Goal: Information Seeking & Learning: Learn about a topic

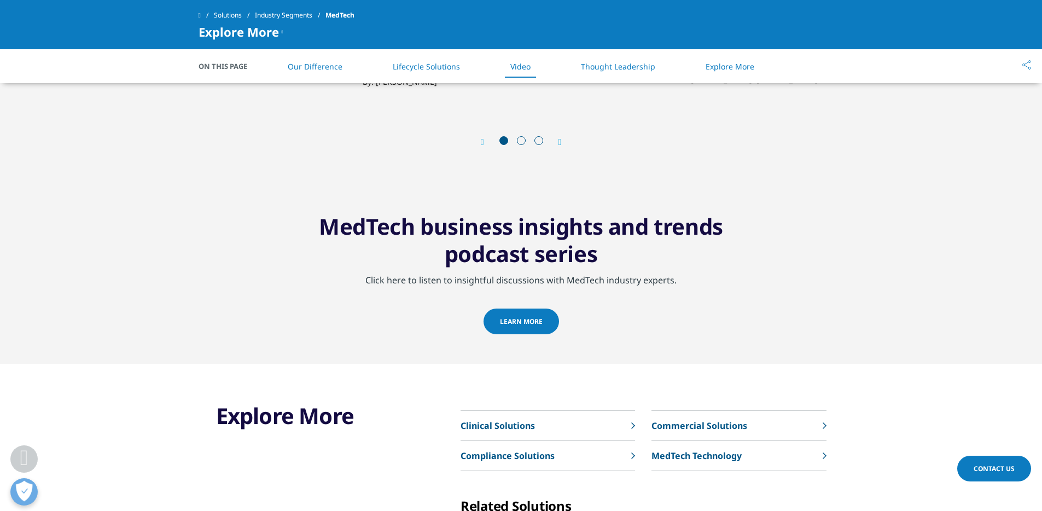
scroll to position [1421, 0]
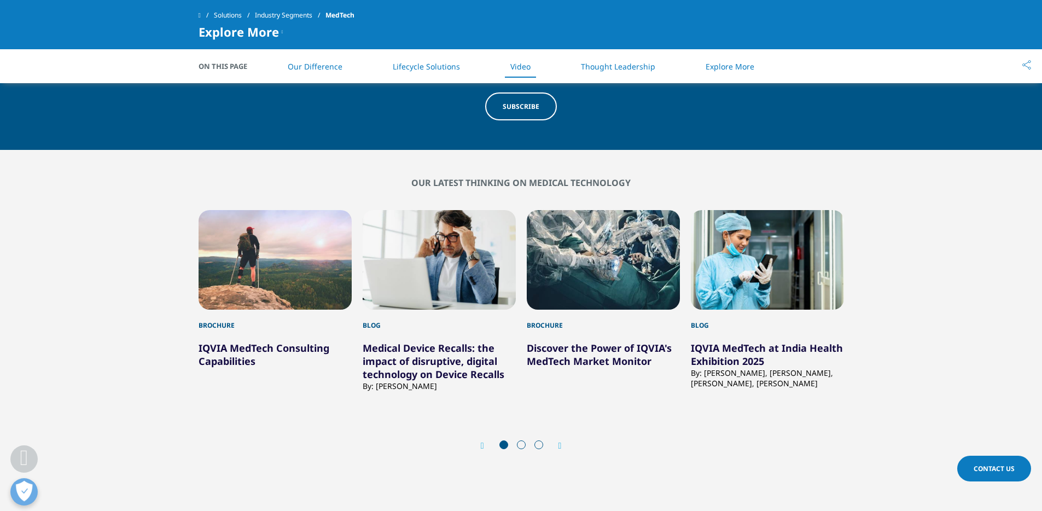
click at [561, 445] on icon "Next slide" at bounding box center [559, 445] width 3 height 9
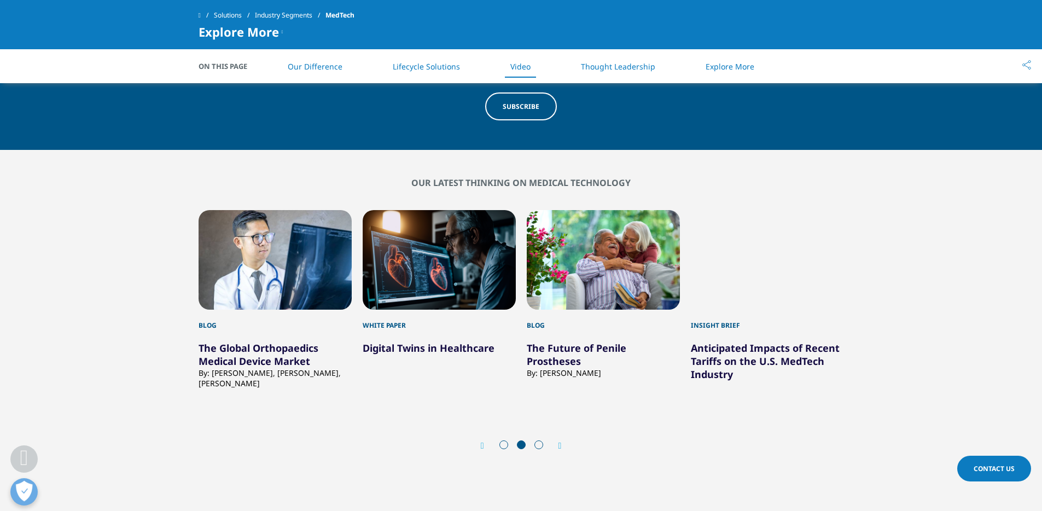
click at [561, 445] on icon "Next slide" at bounding box center [559, 445] width 3 height 9
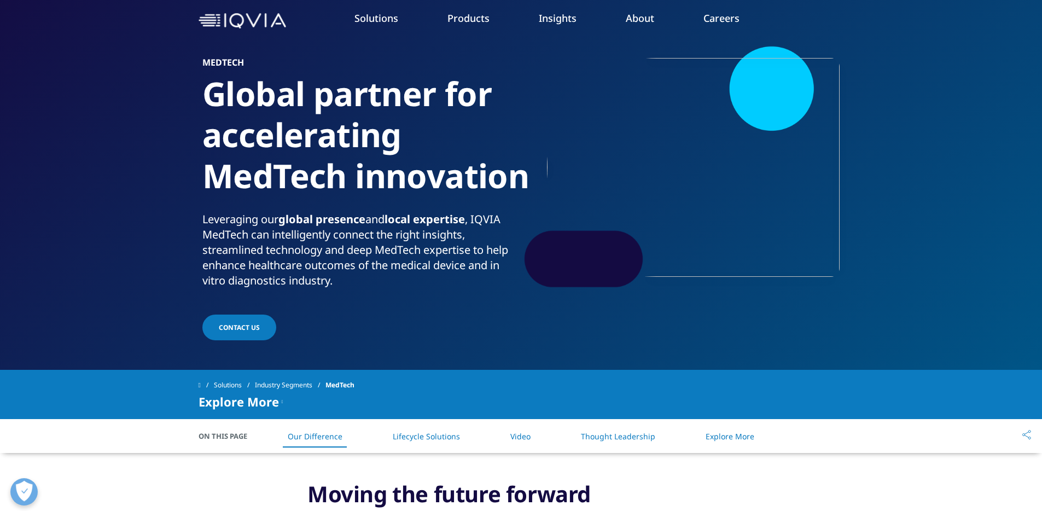
scroll to position [0, 0]
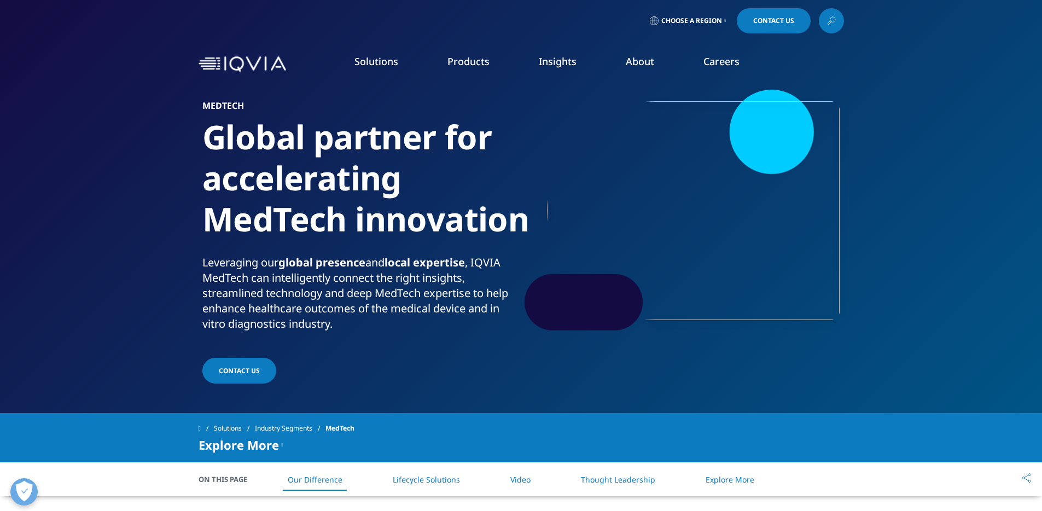
click at [74, 260] on link "Technologies" at bounding box center [84, 260] width 55 height 12
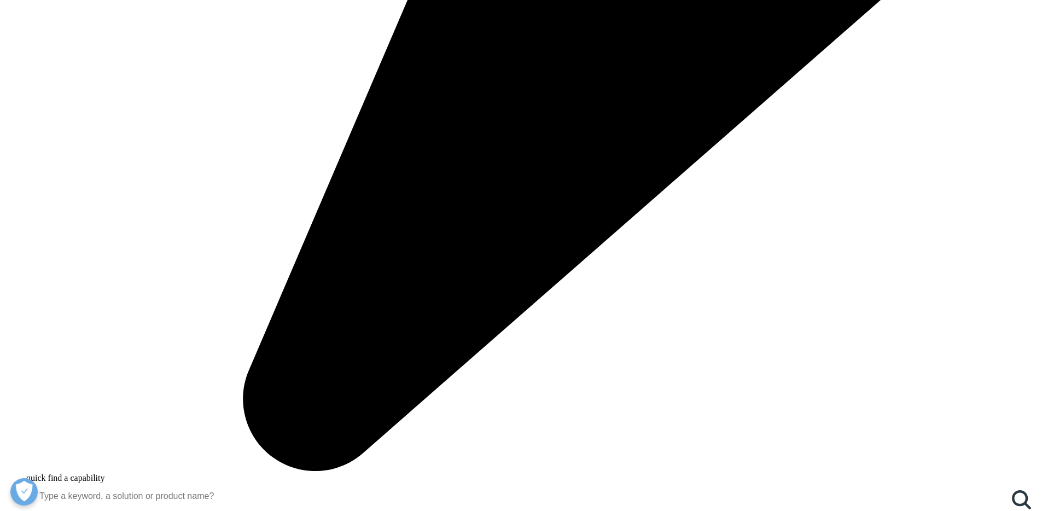
scroll to position [969, 0]
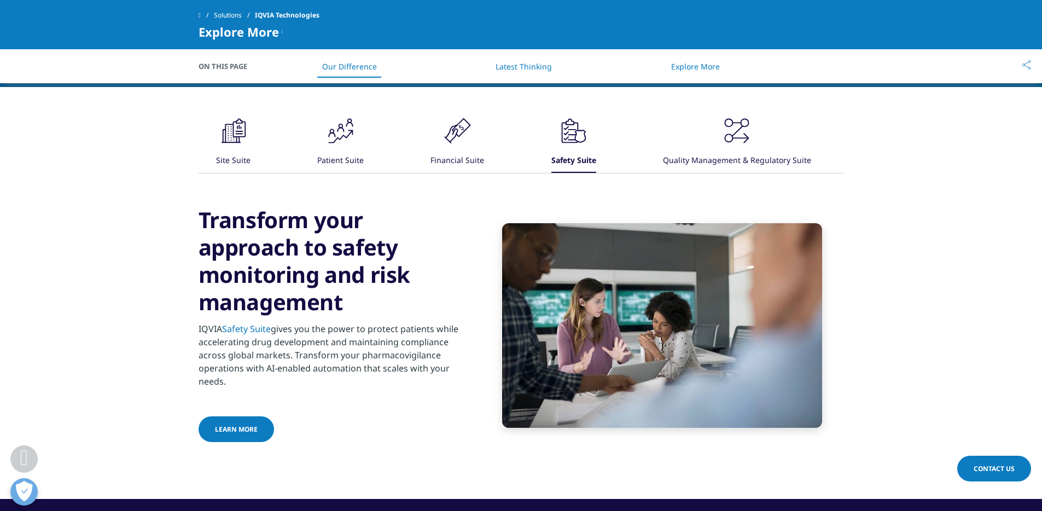
click at [761, 156] on div "Quality Management & Regulatory Suite" at bounding box center [737, 161] width 148 height 24
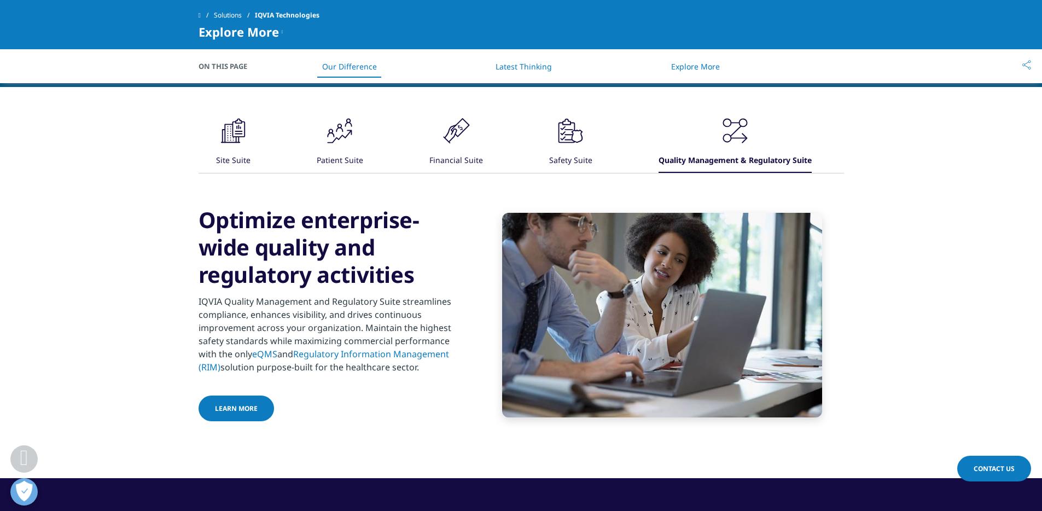
click at [226, 145] on icon ".cls-1{fill:#231f20;}" at bounding box center [233, 130] width 33 height 33
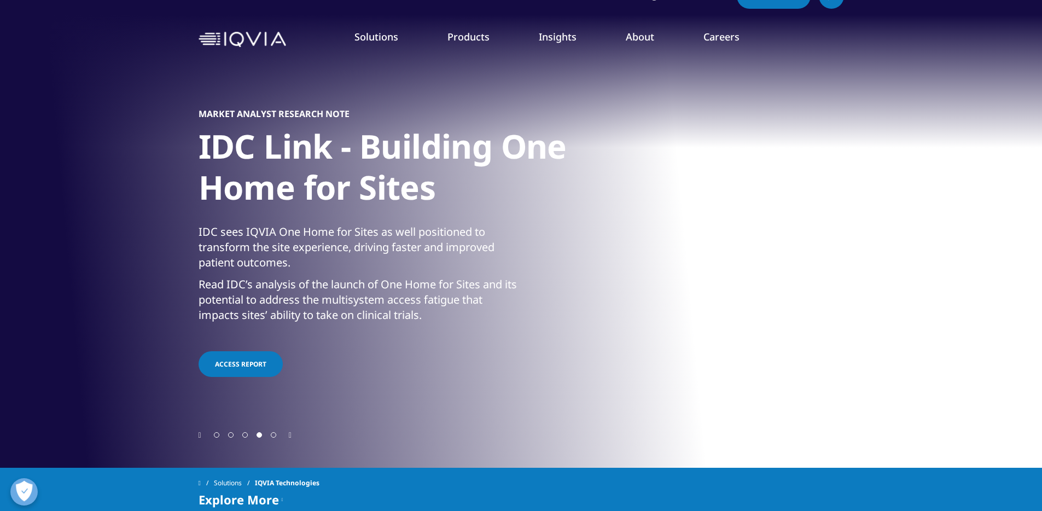
scroll to position [0, 0]
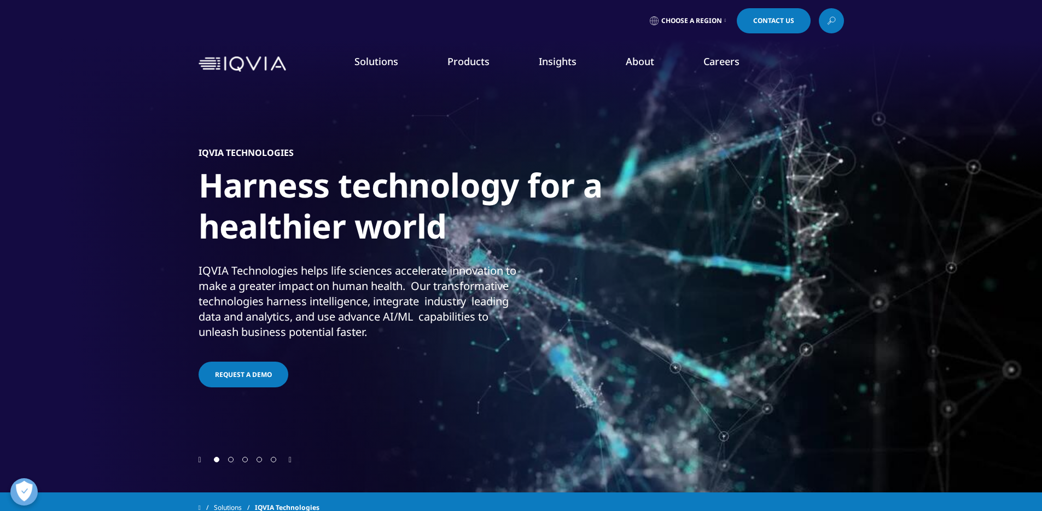
click at [634, 223] on link "Central Nervous System" at bounding box center [683, 221] width 175 height 12
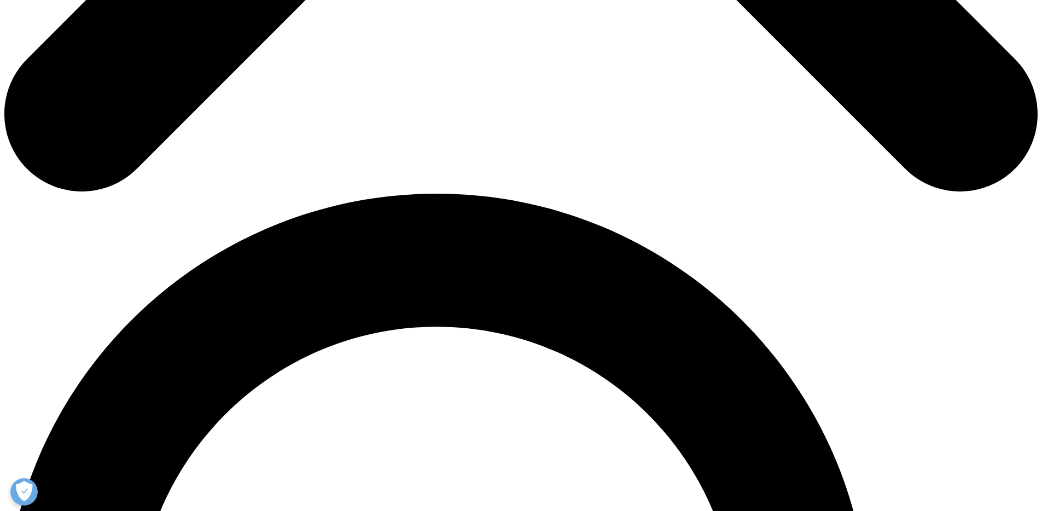
scroll to position [959, 0]
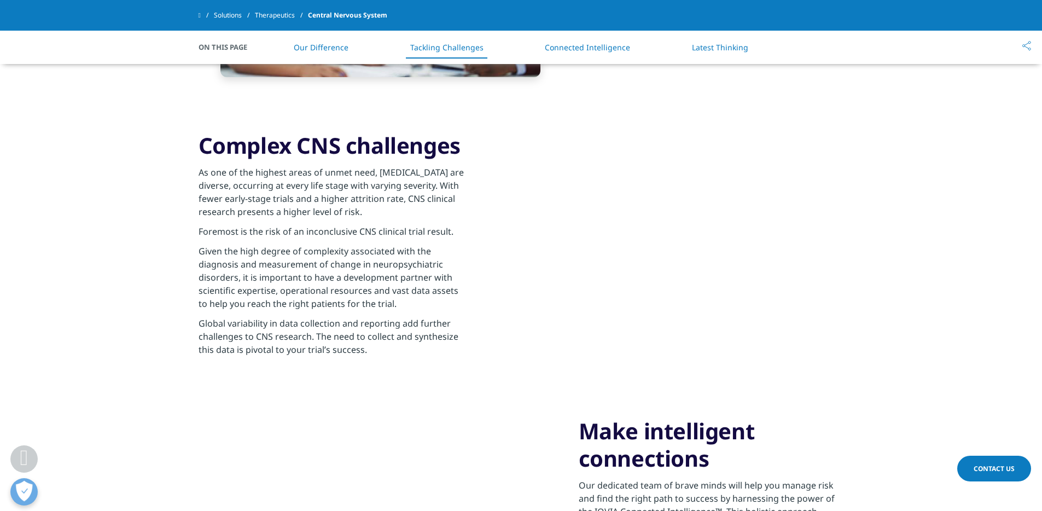
click at [731, 44] on link "Latest Thinking" at bounding box center [720, 47] width 56 height 10
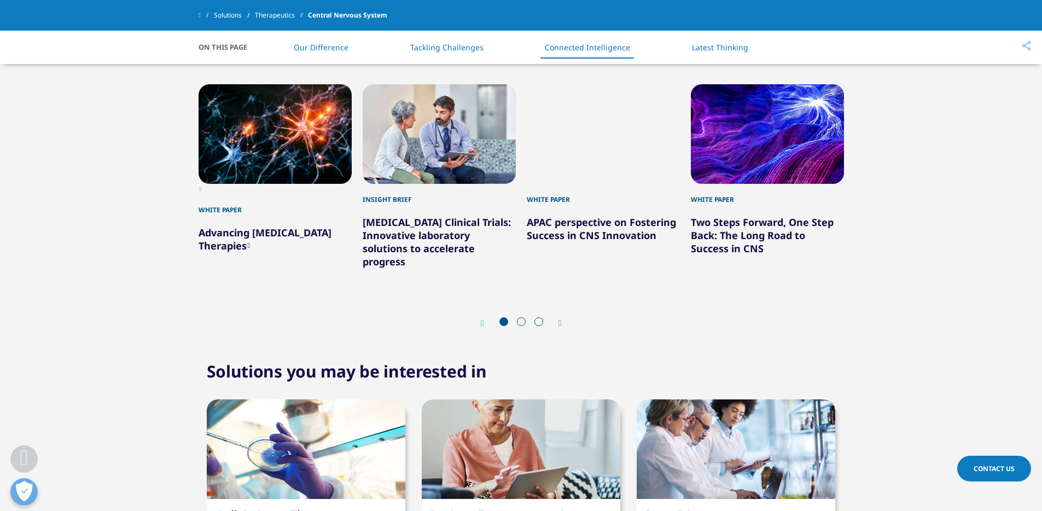
scroll to position [2215, 0]
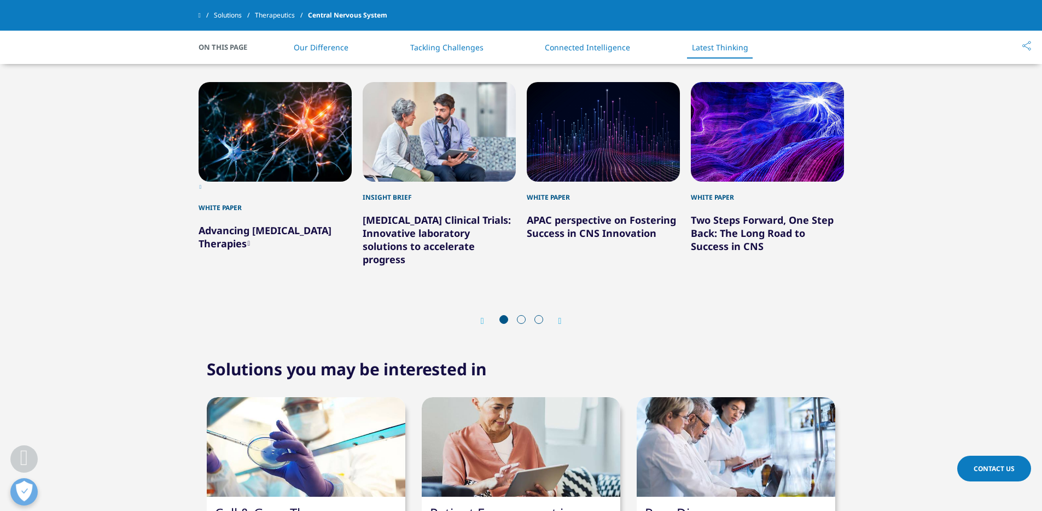
click at [559, 317] on icon "Next slide" at bounding box center [559, 321] width 3 height 9
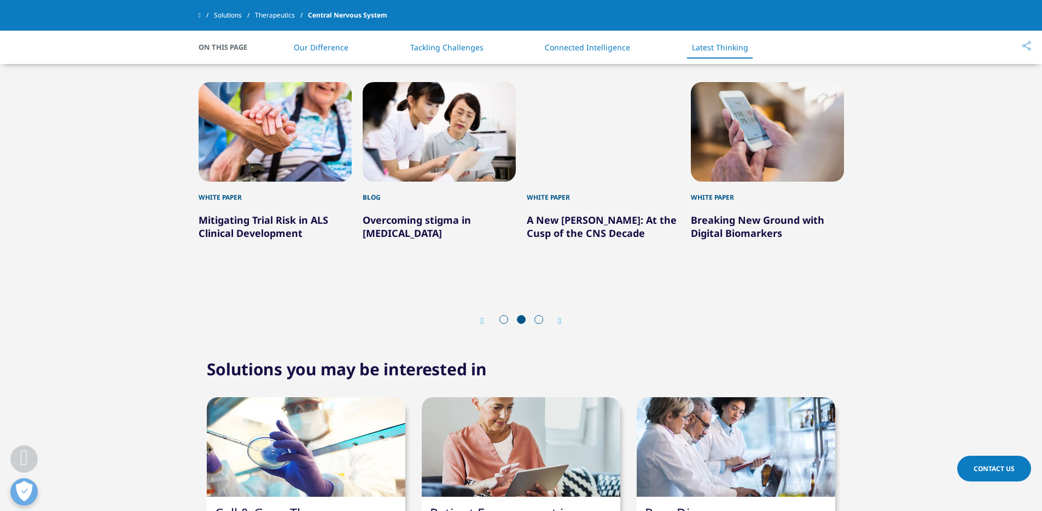
click at [562, 317] on icon "Next slide" at bounding box center [559, 321] width 3 height 9
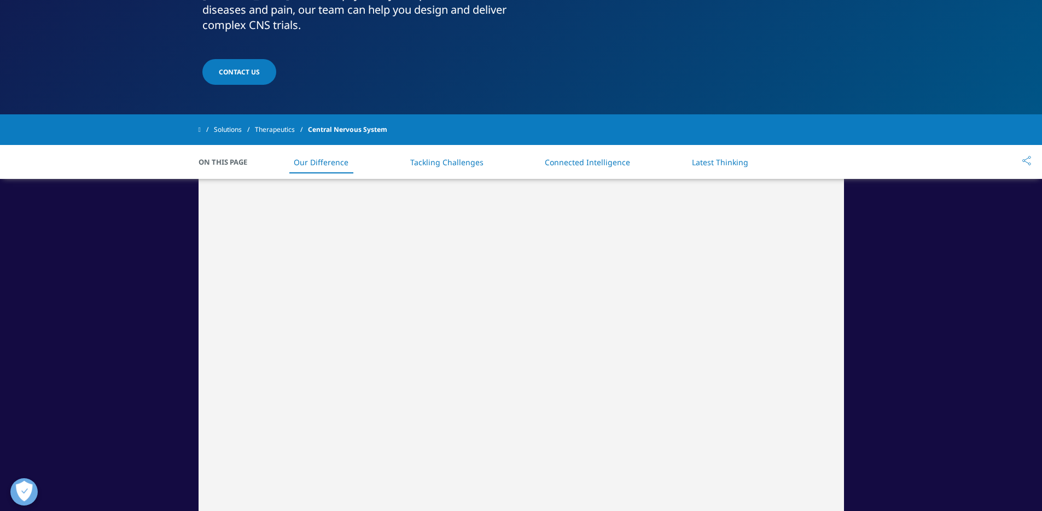
scroll to position [0, 0]
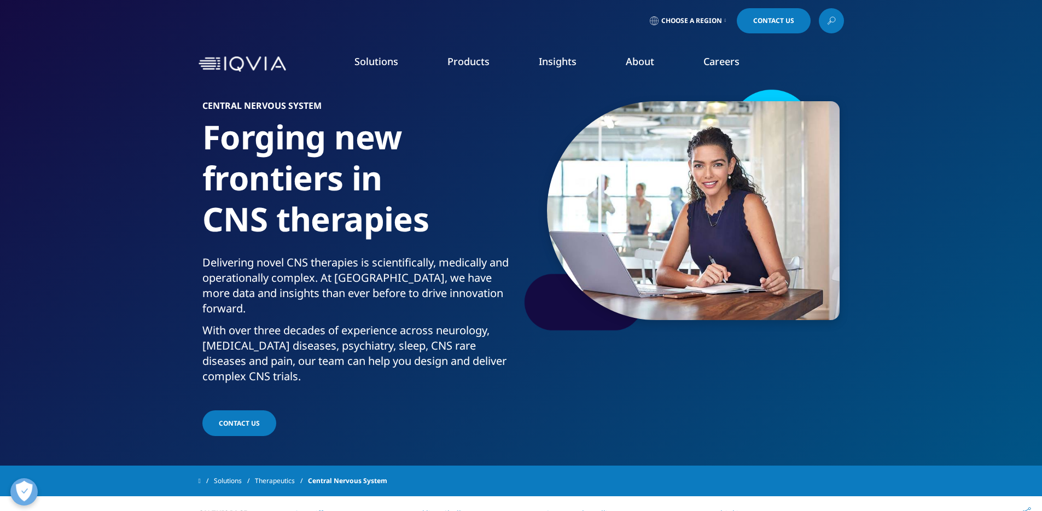
click at [633, 182] on link "Cardiovascular" at bounding box center [683, 180] width 175 height 12
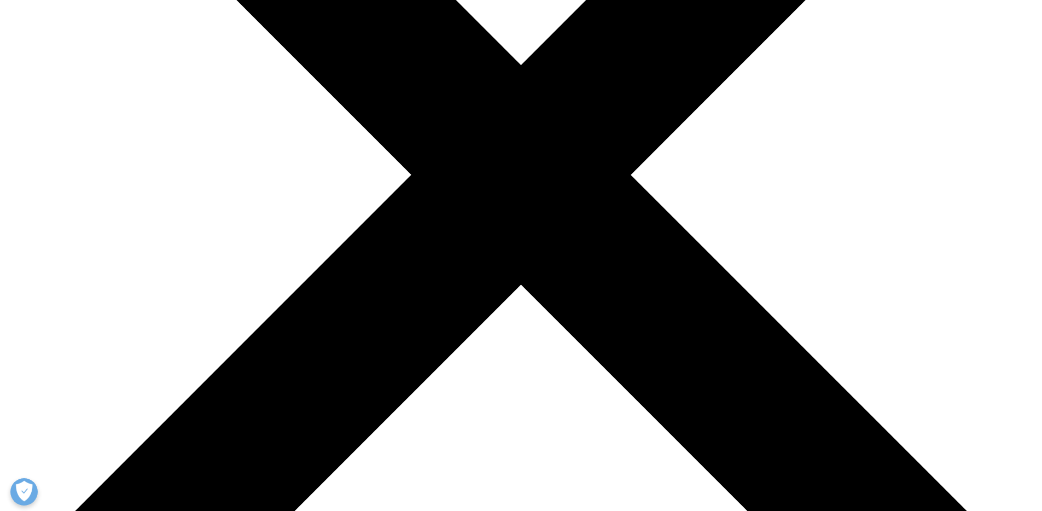
scroll to position [359, 0]
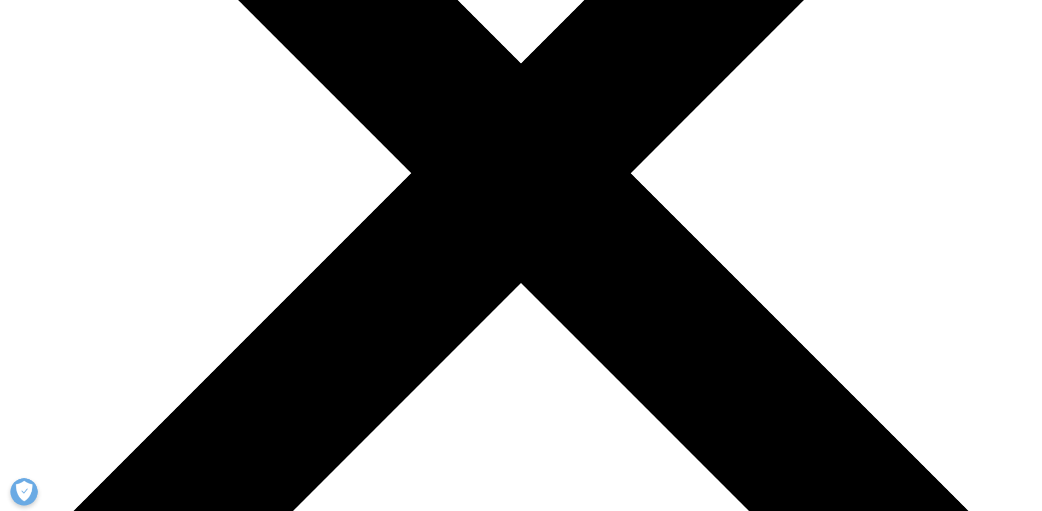
drag, startPoint x: 794, startPoint y: 323, endPoint x: 800, endPoint y: 323, distance: 6.0
drag, startPoint x: 724, startPoint y: 322, endPoint x: 815, endPoint y: 320, distance: 91.9
copy li "ost to follow-up (LTFU)"
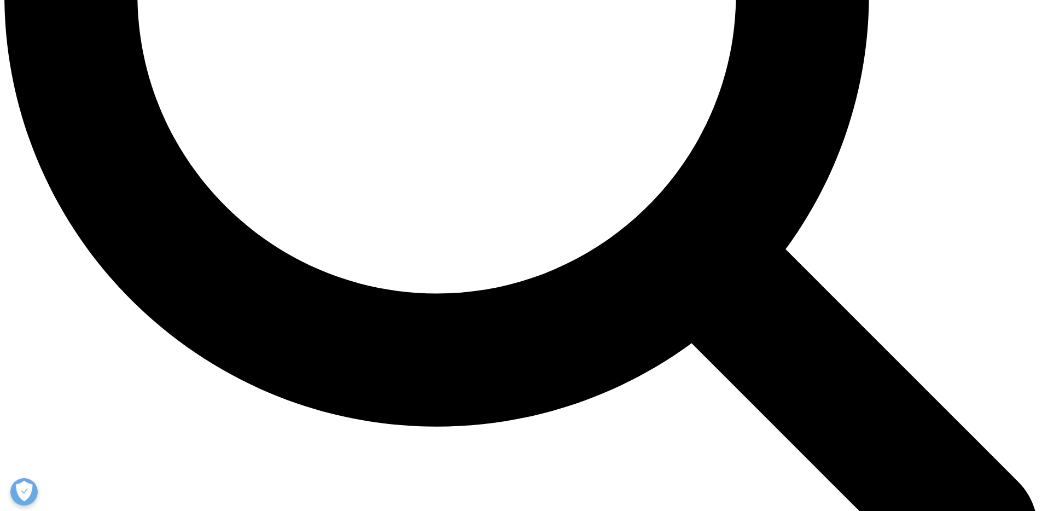
scroll to position [1710, 0]
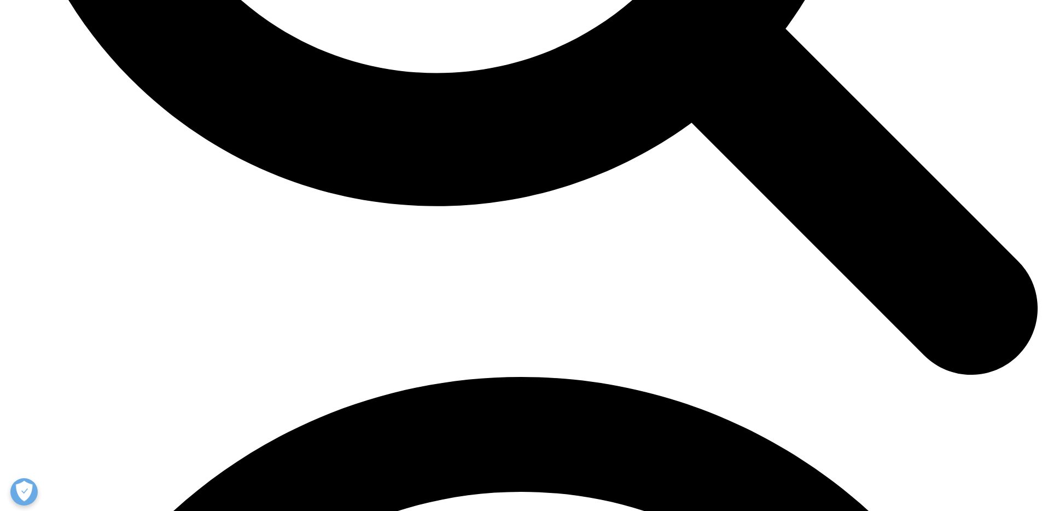
drag, startPoint x: 516, startPoint y: 351, endPoint x: 553, endPoint y: 348, distance: 37.8
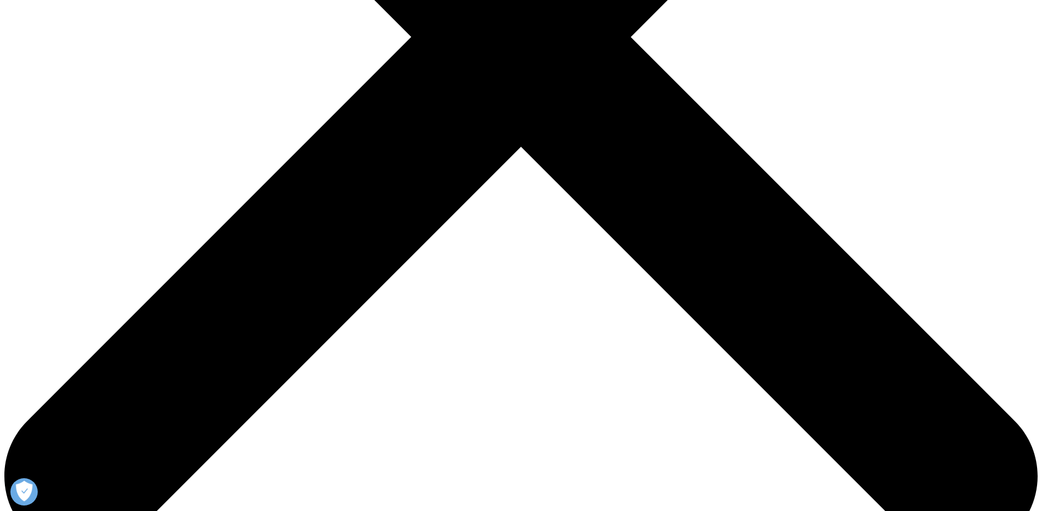
scroll to position [508, 0]
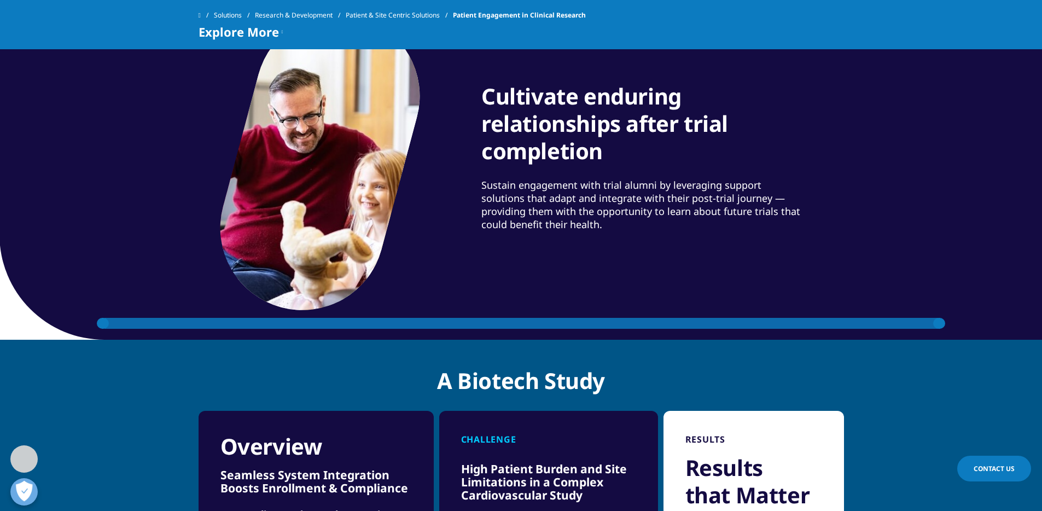
click at [943, 322] on icon at bounding box center [939, 323] width 12 height 11
click at [939, 325] on icon at bounding box center [939, 323] width 12 height 11
click at [101, 326] on icon at bounding box center [103, 323] width 12 height 11
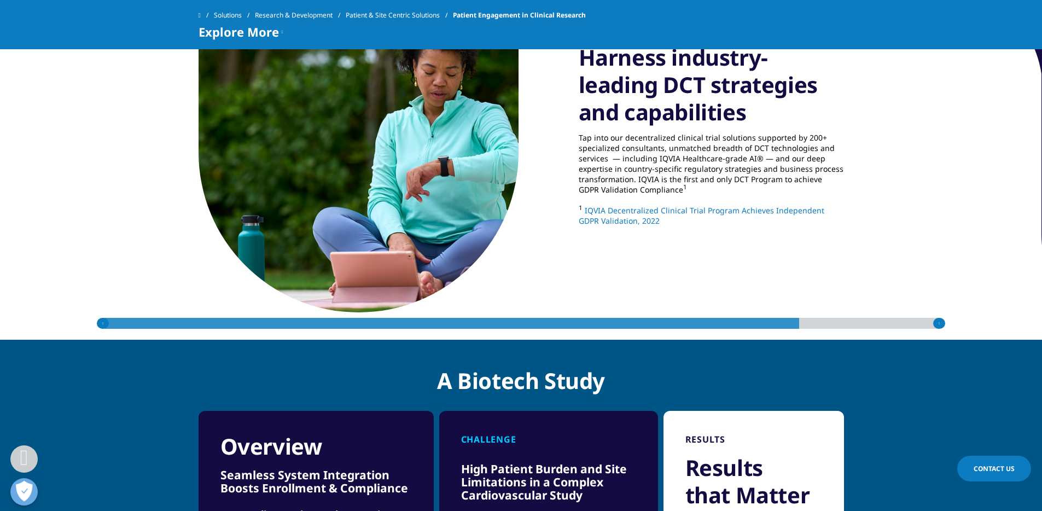
click at [101, 321] on icon at bounding box center [103, 323] width 12 height 11
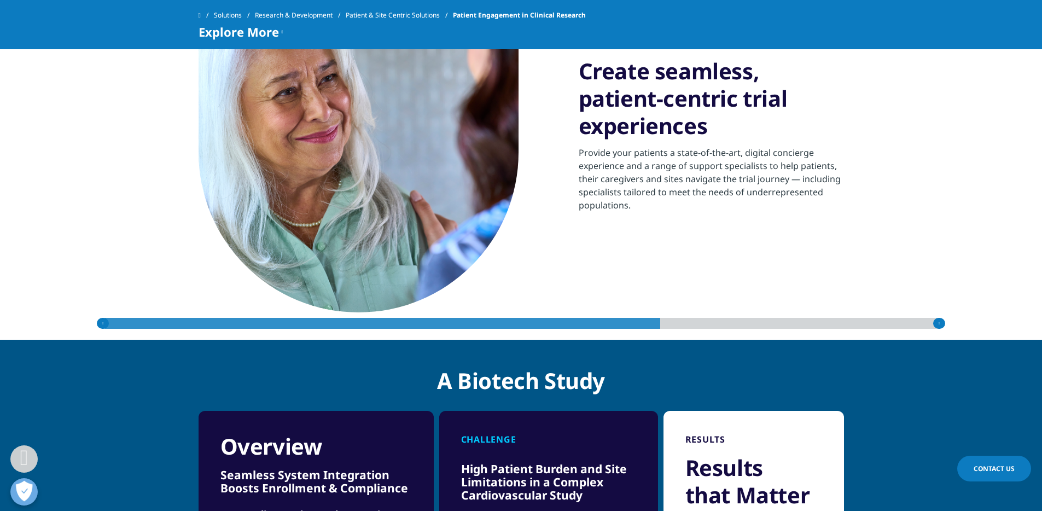
click at [100, 321] on icon at bounding box center [103, 323] width 12 height 11
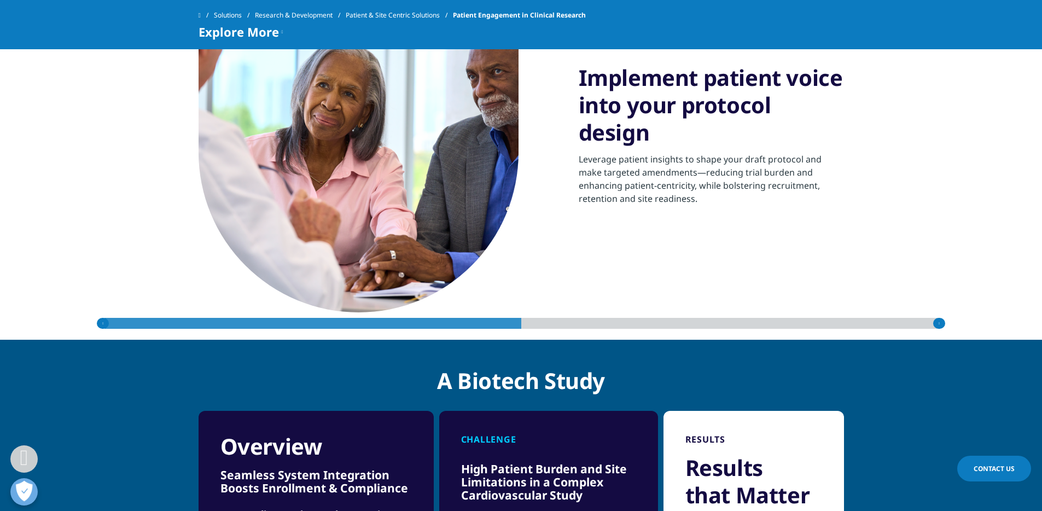
click at [100, 321] on icon at bounding box center [103, 323] width 12 height 11
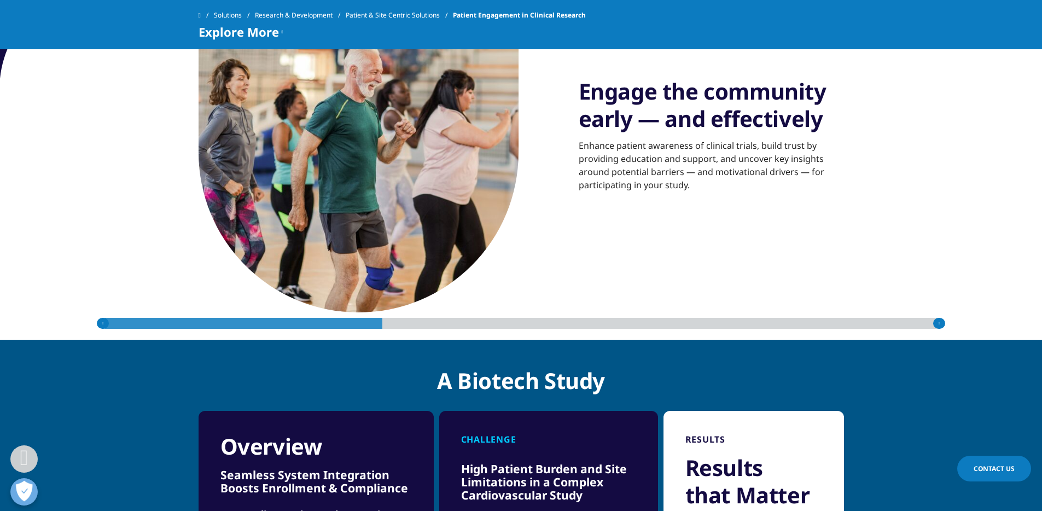
click at [101, 320] on icon at bounding box center [103, 323] width 12 height 11
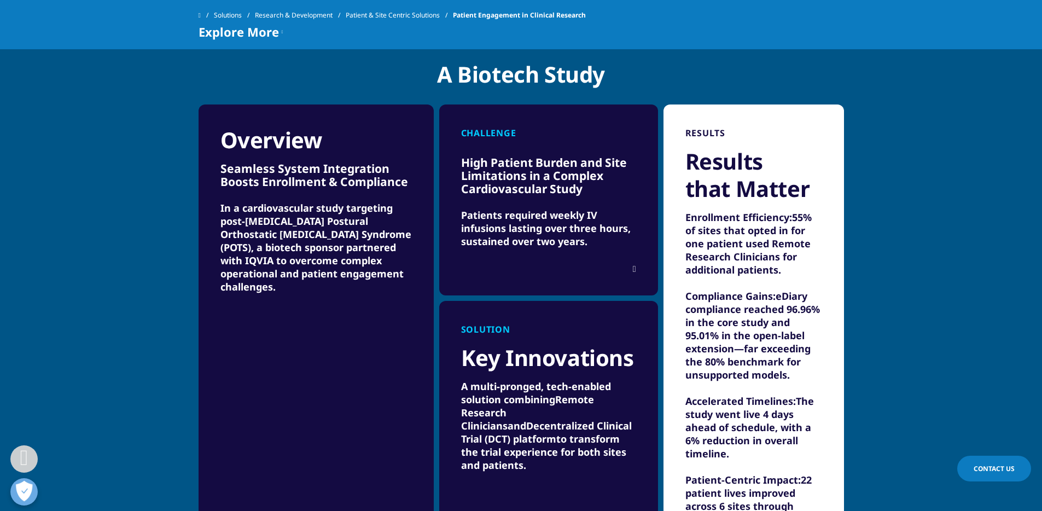
scroll to position [815, 0]
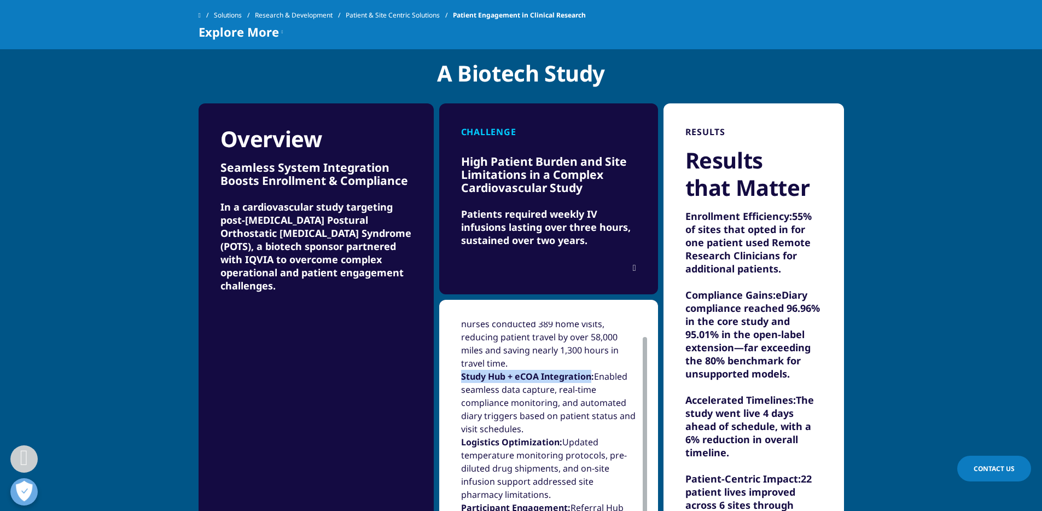
drag, startPoint x: 463, startPoint y: 378, endPoint x: 591, endPoint y: 376, distance: 128.0
click at [591, 376] on strong "Study Hub + eCOA Integration:" at bounding box center [527, 376] width 133 height 12
copy strong "Study Hub + eCOA Integration"
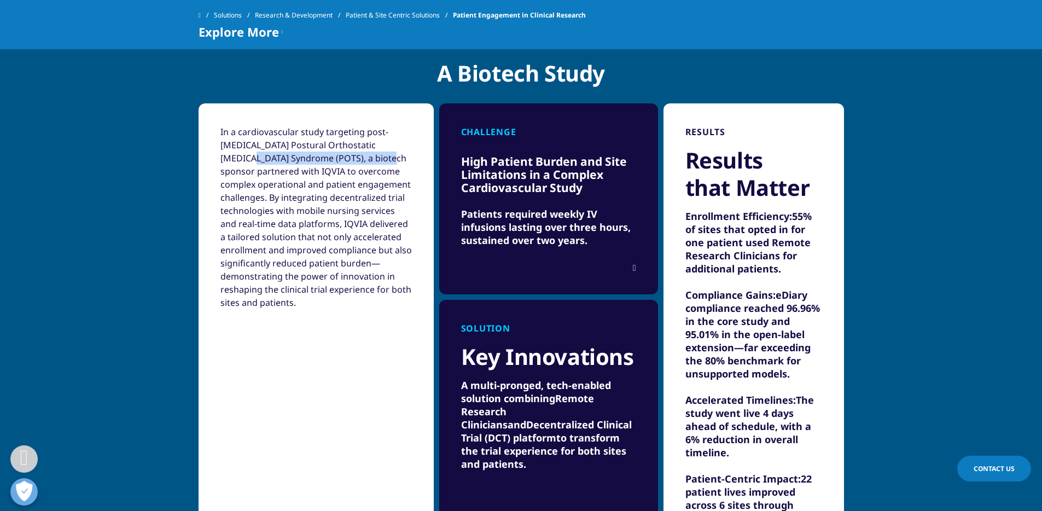
drag, startPoint x: 299, startPoint y: 144, endPoint x: 260, endPoint y: 156, distance: 40.1
click at [260, 156] on div "In a cardiovascular study targeting post-[MEDICAL_DATA] Postural Orthostatic [M…" at bounding box center [315, 217] width 191 height 184
drag, startPoint x: 261, startPoint y: 144, endPoint x: 292, endPoint y: 155, distance: 32.5
click at [292, 155] on div "In a cardiovascular study targeting post-[MEDICAL_DATA] Postural Orthostatic [M…" at bounding box center [315, 217] width 191 height 184
copy div "Postural Orthostatic [MEDICAL_DATA] Syndrome (POTS)"
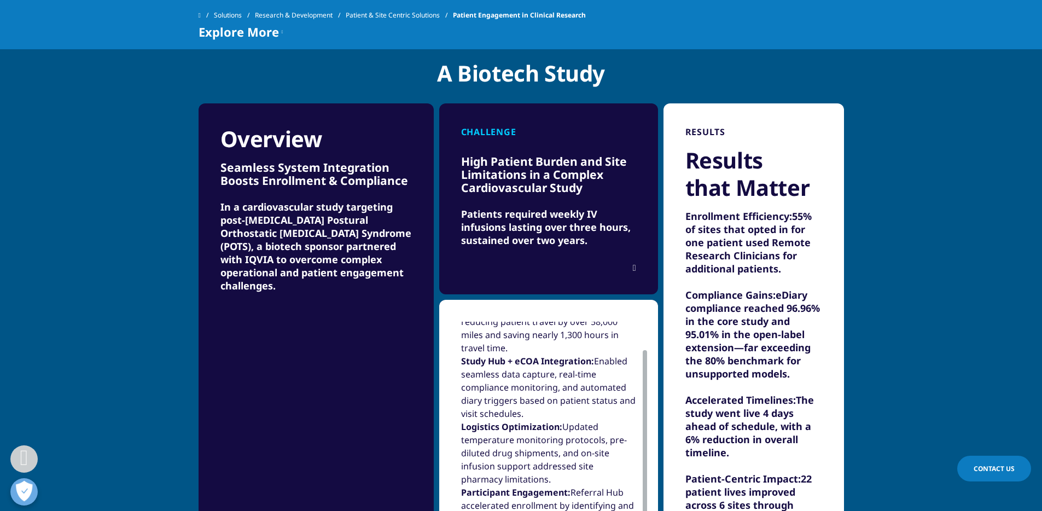
drag, startPoint x: 462, startPoint y: 363, endPoint x: 558, endPoint y: 408, distance: 105.7
click at [558, 408] on p "Study Hub + eCOA Integration: Enabled seamless data capture, real-time complian…" at bounding box center [548, 387] width 175 height 66
copy p "Study Hub + eCOA Integration: Enabled seamless data capture, real-time complian…"
